Goal: Check status: Check status

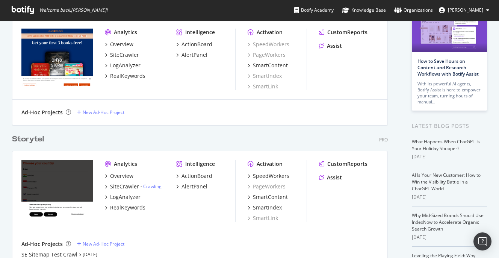
scroll to position [90, 0]
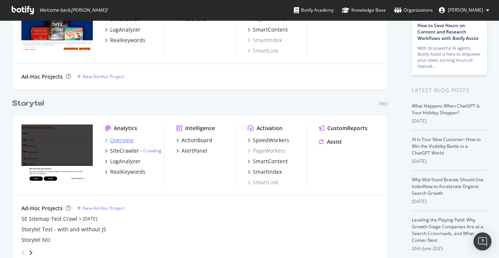
click at [121, 138] on div "Overview" at bounding box center [121, 141] width 23 height 8
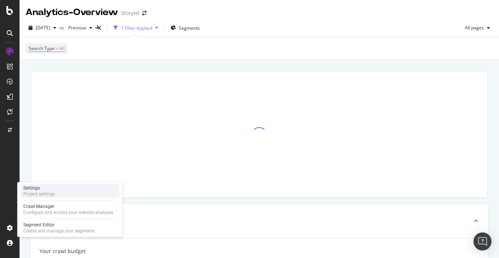
click at [76, 191] on div "Settings Project settings" at bounding box center [69, 191] width 99 height 14
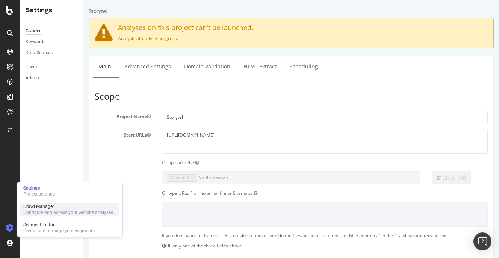
click at [46, 212] on div "Configure and access your website analyses" at bounding box center [68, 212] width 90 height 6
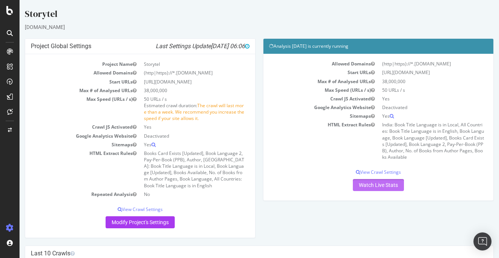
click at [378, 187] on link "Watch Live Stats" at bounding box center [378, 185] width 51 height 12
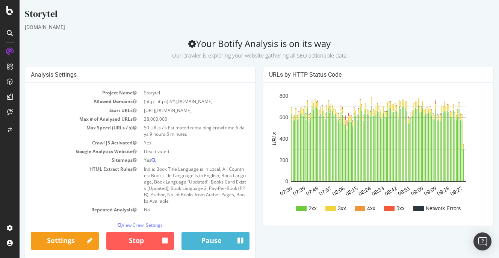
drag, startPoint x: 194, startPoint y: 127, endPoint x: 214, endPoint y: 135, distance: 21.3
click at [214, 135] on td "50 URLs / s Estimated remaining crawl time: 6 days 9 hours 6 minutes" at bounding box center [194, 130] width 109 height 15
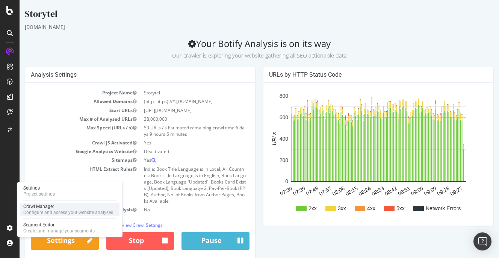
click at [67, 208] on div "Crawl Manager" at bounding box center [68, 206] width 90 height 6
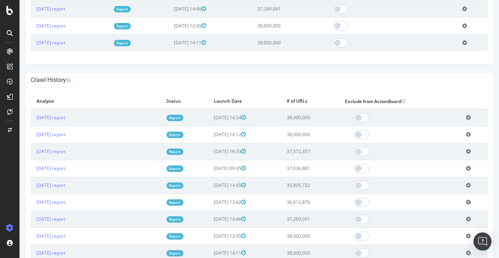
scroll to position [418, 0]
click at [471, 117] on icon at bounding box center [468, 117] width 5 height 6
click at [427, 83] on h4 "Crawl History" at bounding box center [259, 80] width 457 height 8
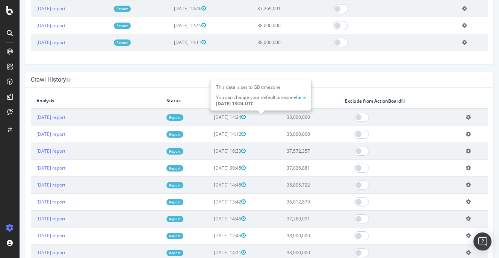
click at [246, 118] on icon at bounding box center [243, 116] width 5 height 5
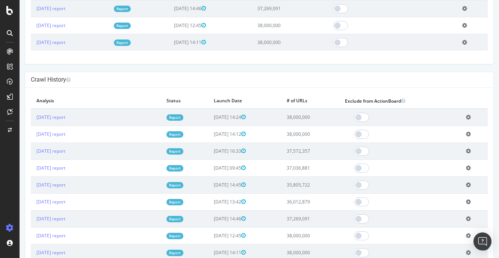
click at [184, 117] on link "Report" at bounding box center [175, 117] width 17 height 6
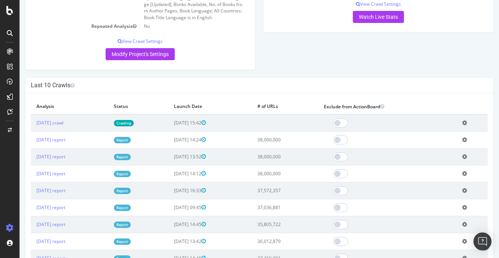
scroll to position [170, 0]
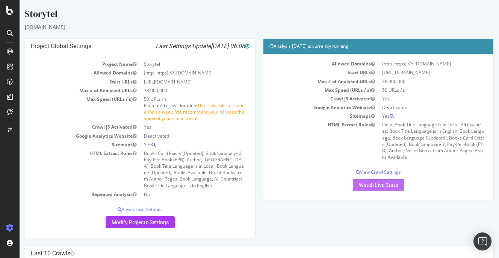
click at [377, 185] on link "Watch Live Stats" at bounding box center [378, 185] width 51 height 12
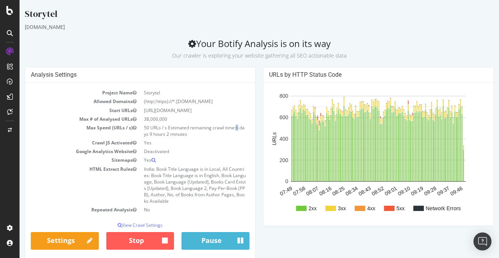
click at [239, 127] on span "6 days 9 hours 2 minutes" at bounding box center [194, 130] width 101 height 13
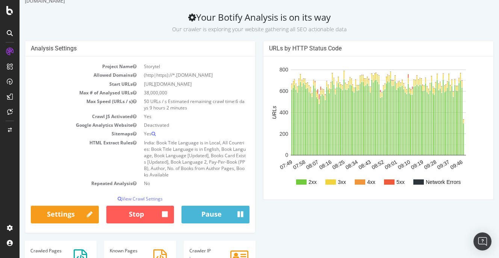
scroll to position [22, 0]
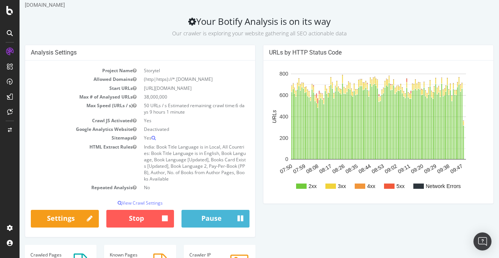
drag, startPoint x: 181, startPoint y: 105, endPoint x: 187, endPoint y: 109, distance: 7.5
click at [187, 109] on td "50 URLs / s Estimated remaining crawl time: 6 days 9 hours 1 minute" at bounding box center [194, 108] width 109 height 15
click at [187, 109] on span "6 days 9 hours 1 minute" at bounding box center [194, 108] width 101 height 13
click at [277, 220] on div "Analysis Settings Project Name Storytel Allowed Domains (http|https)://*.[DOMAI…" at bounding box center [259, 171] width 477 height 253
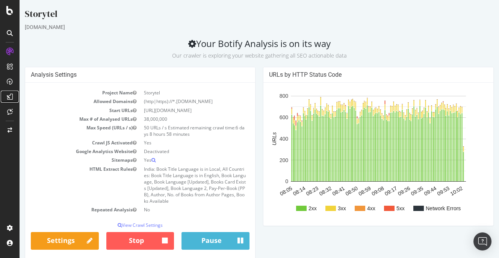
click at [11, 94] on icon at bounding box center [10, 97] width 6 height 6
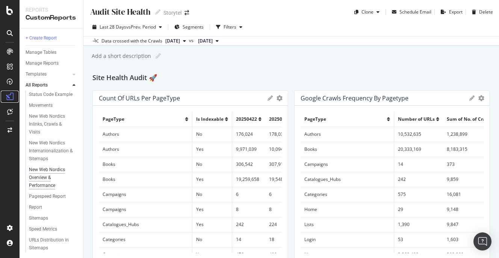
scroll to position [48, 0]
